Goal: Information Seeking & Learning: Check status

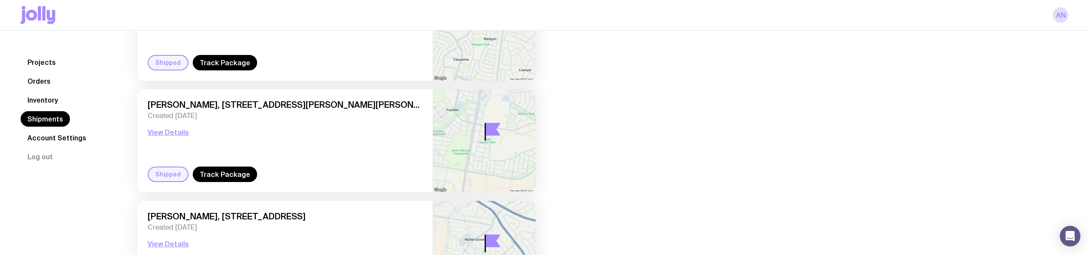
scroll to position [129, 0]
click at [221, 173] on link "Track Package" at bounding box center [225, 173] width 64 height 15
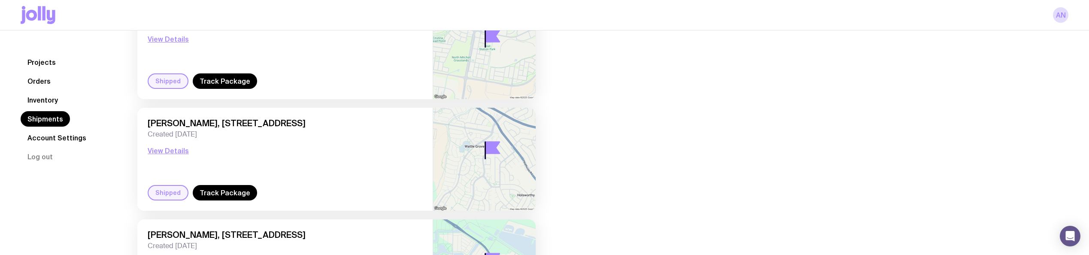
scroll to position [258, 0]
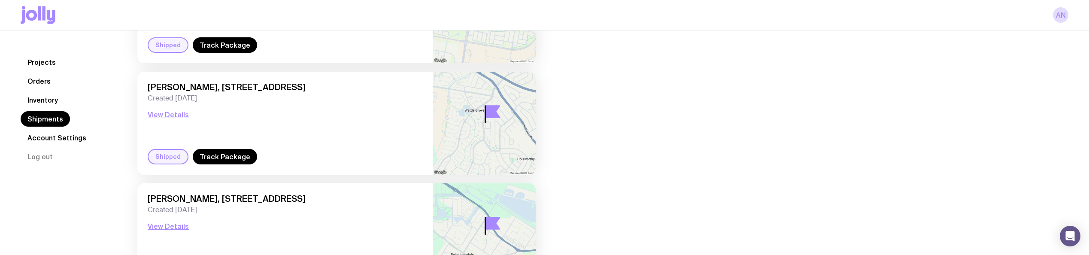
click at [235, 166] on div "Rebeeca Stathis, 4 Linifolia Mews, Wattle Grove 2173 NSW, Australia Created 2 d…" at bounding box center [284, 123] width 295 height 103
click at [234, 162] on link "Track Package" at bounding box center [225, 156] width 64 height 15
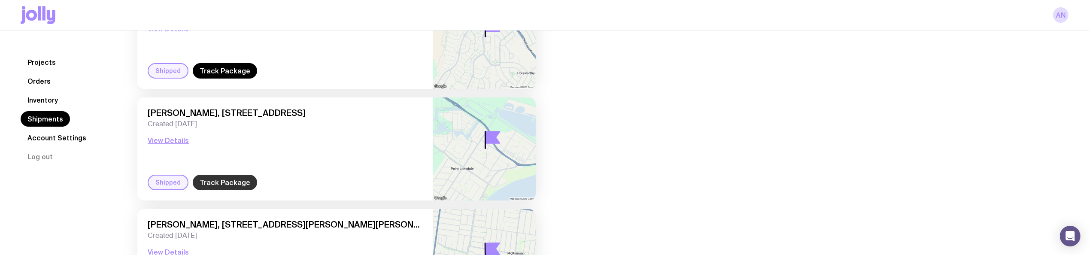
click at [211, 179] on link "Track Package" at bounding box center [225, 182] width 64 height 15
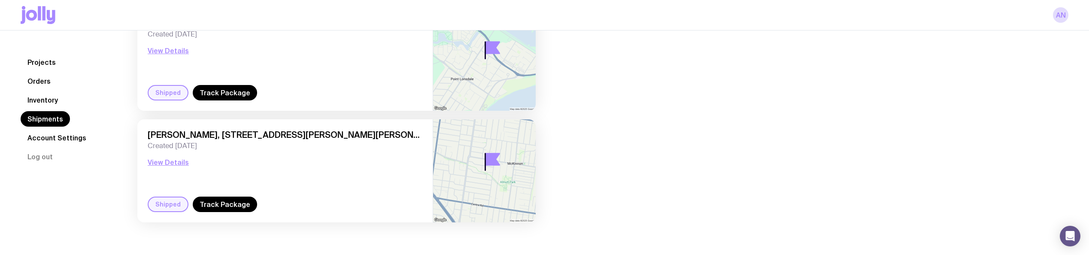
scroll to position [485, 0]
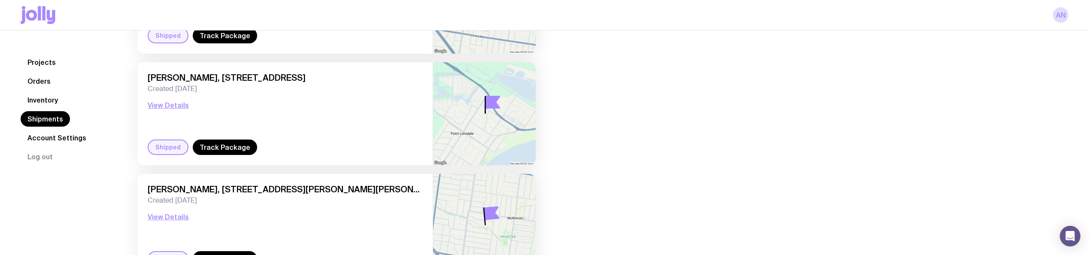
scroll to position [644, 0]
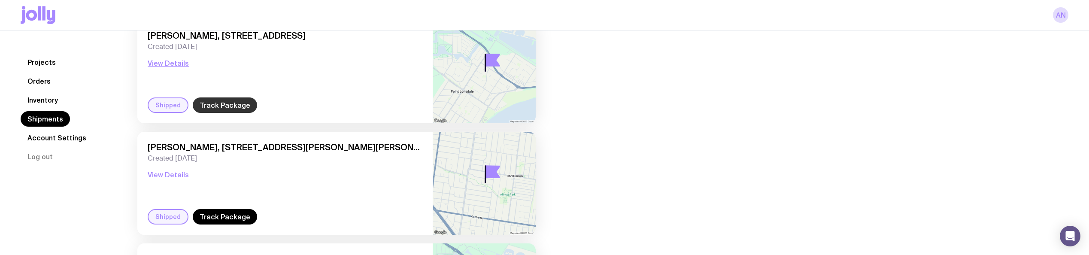
click at [231, 105] on link "Track Package" at bounding box center [225, 104] width 64 height 15
click at [228, 217] on link "Track Package" at bounding box center [225, 216] width 64 height 15
click at [228, 216] on link "Track Package" at bounding box center [225, 216] width 64 height 15
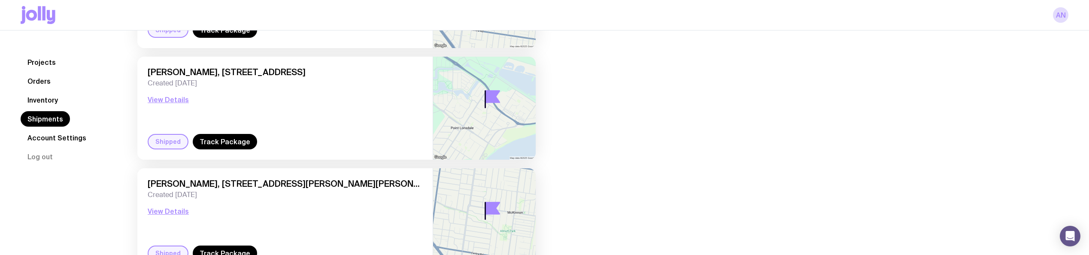
scroll to position [794, 0]
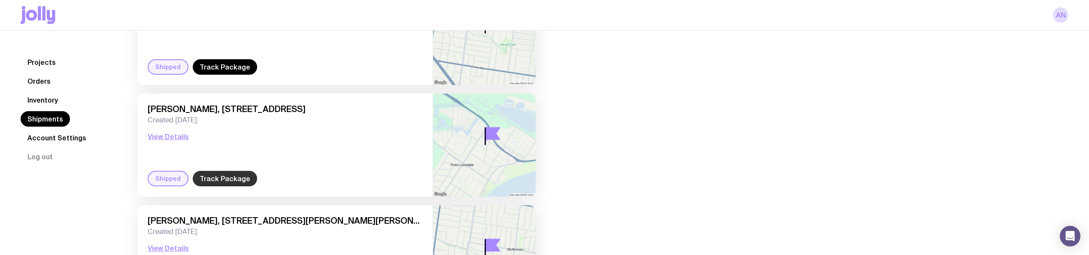
click at [219, 179] on link "Track Package" at bounding box center [225, 178] width 64 height 15
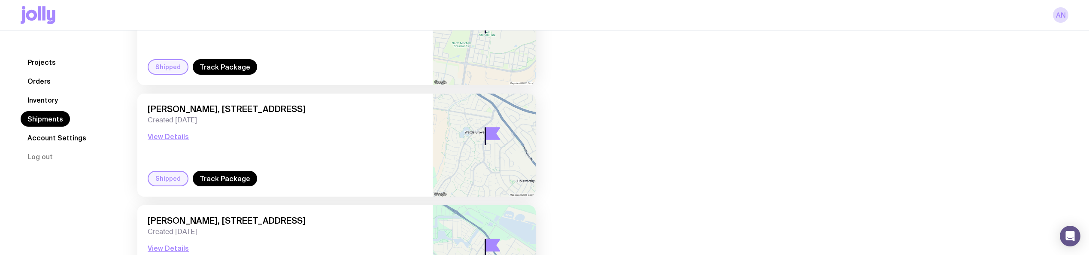
scroll to position [279, 0]
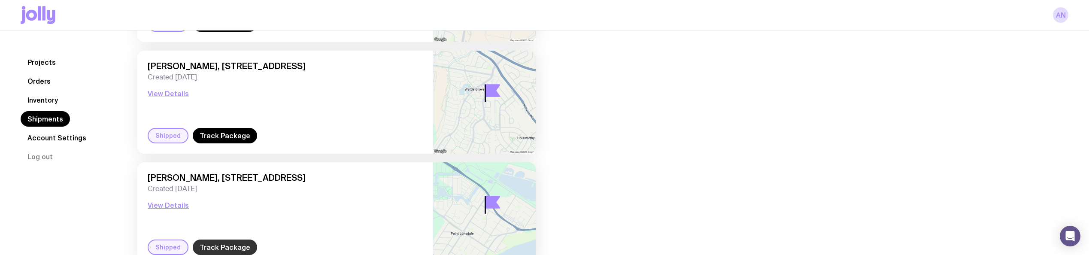
click at [210, 249] on link "Track Package" at bounding box center [225, 247] width 64 height 15
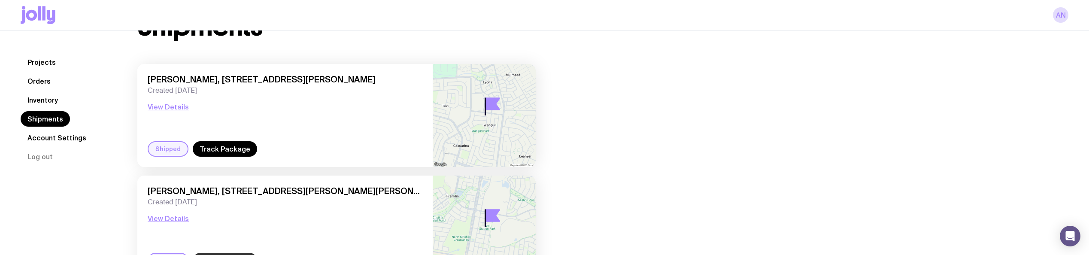
scroll to position [21, 0]
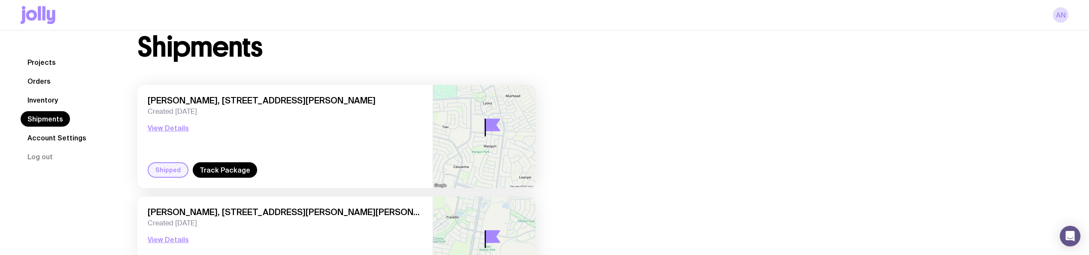
click at [207, 162] on div "[PERSON_NAME], [STREET_ADDRESS][PERSON_NAME] Created [DATE] View Details" at bounding box center [285, 128] width 275 height 67
click at [210, 169] on link "Track Package" at bounding box center [225, 169] width 64 height 15
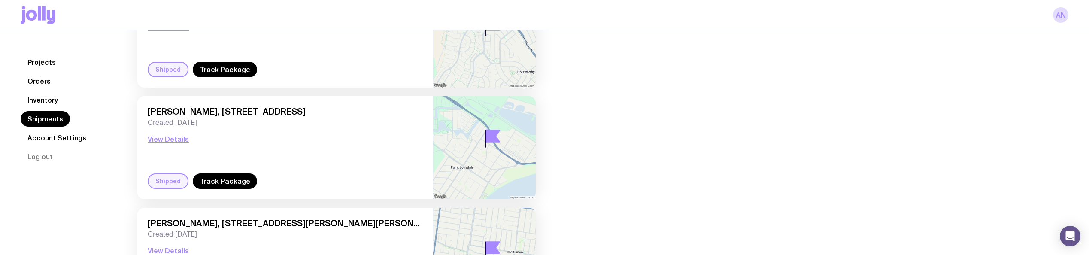
scroll to position [365, 0]
